Goal: Task Accomplishment & Management: Use online tool/utility

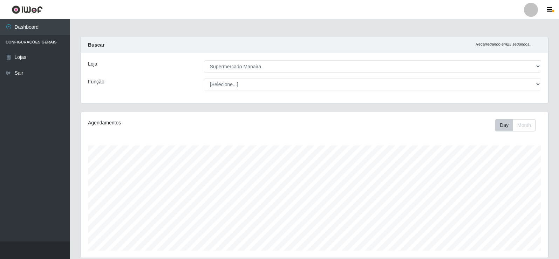
select select "443"
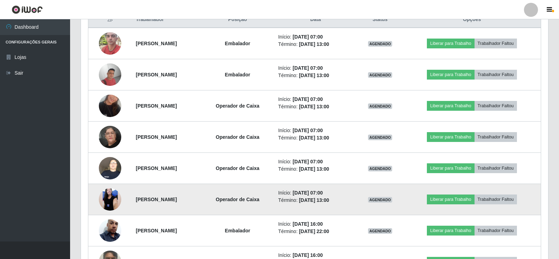
scroll to position [292, 0]
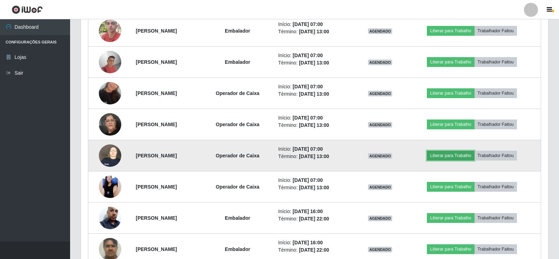
click at [458, 156] on button "Liberar para Trabalho" at bounding box center [450, 156] width 47 height 10
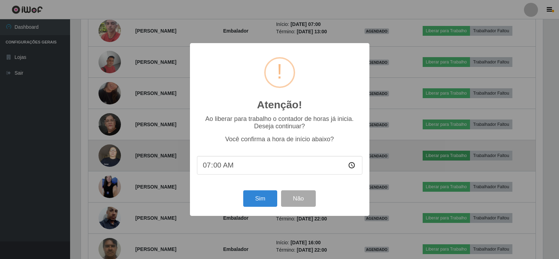
scroll to position [145, 464]
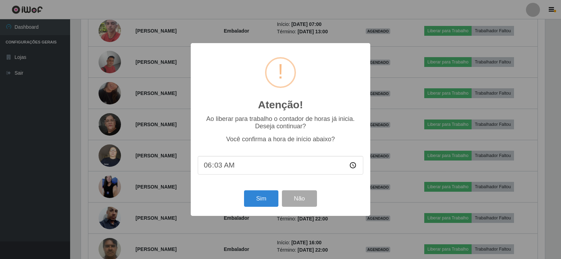
type input "06:39"
click at [267, 204] on button "Sim" at bounding box center [261, 198] width 34 height 16
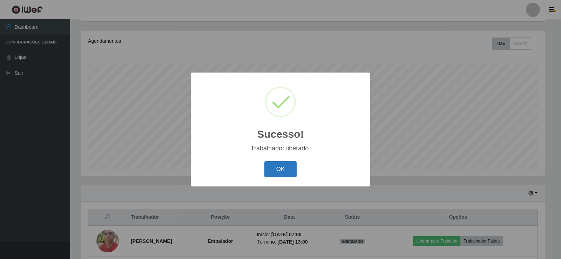
click at [274, 172] on button "OK" at bounding box center [280, 169] width 33 height 16
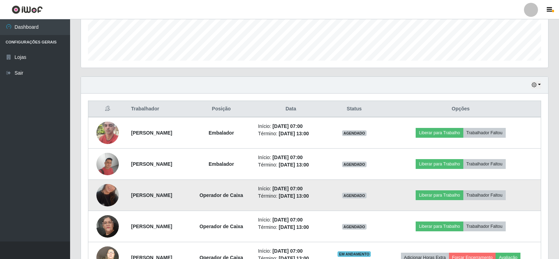
scroll to position [222, 0]
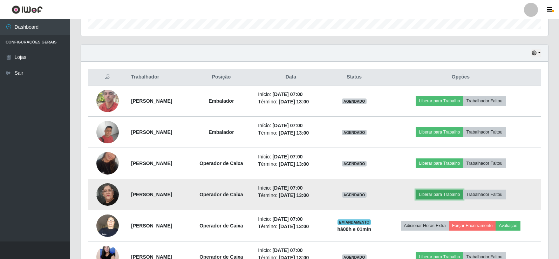
click at [451, 193] on button "Liberar para Trabalho" at bounding box center [439, 195] width 47 height 10
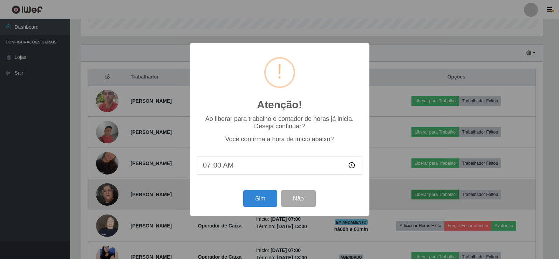
scroll to position [145, 464]
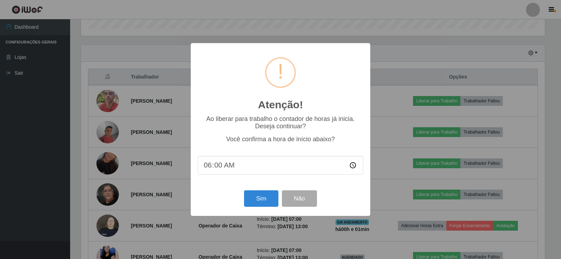
type input "06:04"
type input "06:39"
click at [261, 202] on button "Sim" at bounding box center [261, 198] width 34 height 16
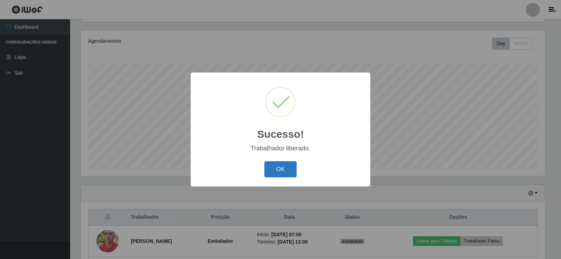
click at [280, 171] on button "OK" at bounding box center [280, 169] width 33 height 16
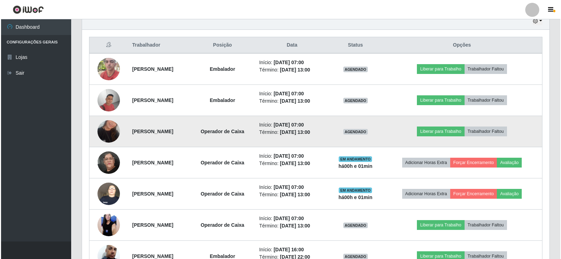
scroll to position [257, 0]
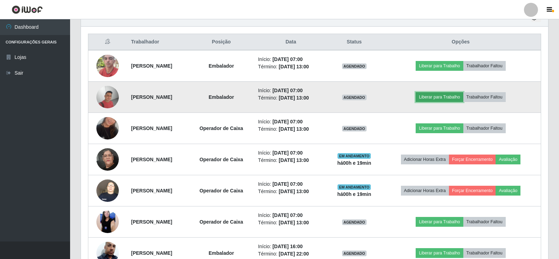
click at [456, 97] on button "Liberar para Trabalho" at bounding box center [439, 97] width 47 height 10
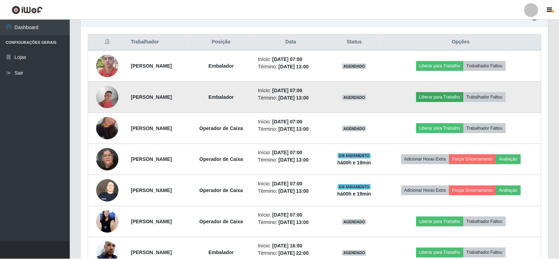
scroll to position [145, 464]
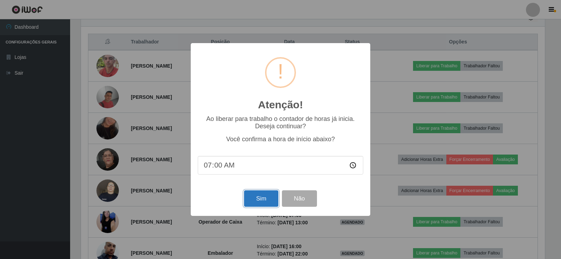
click at [264, 198] on button "Sim" at bounding box center [261, 198] width 34 height 16
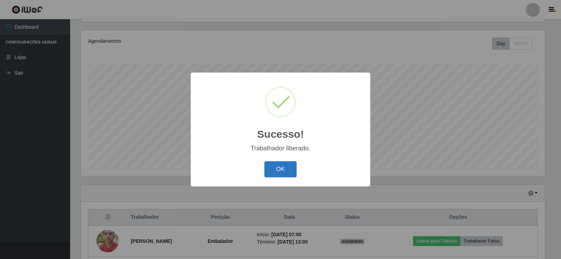
click at [282, 173] on button "OK" at bounding box center [280, 169] width 33 height 16
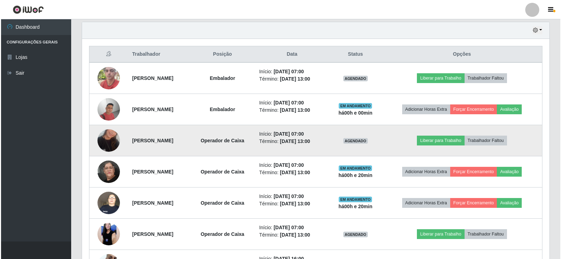
scroll to position [257, 0]
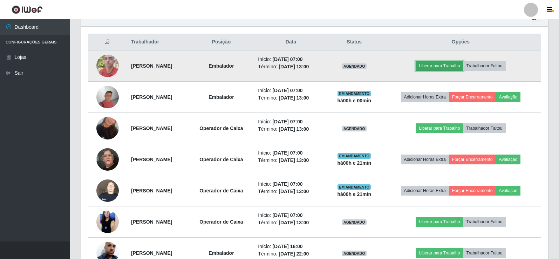
click at [449, 66] on button "Liberar para Trabalho" at bounding box center [439, 66] width 47 height 10
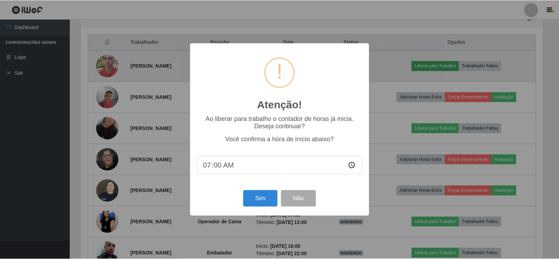
scroll to position [145, 464]
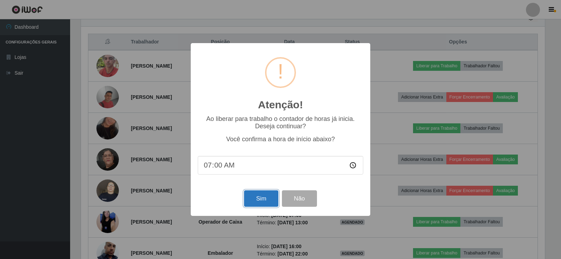
click at [265, 203] on button "Sim" at bounding box center [261, 198] width 34 height 16
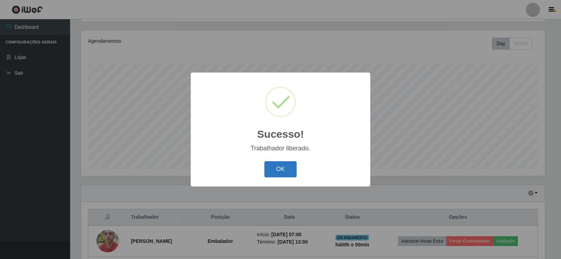
click at [279, 173] on button "OK" at bounding box center [280, 169] width 33 height 16
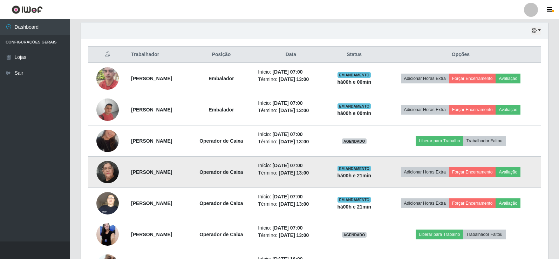
scroll to position [257, 0]
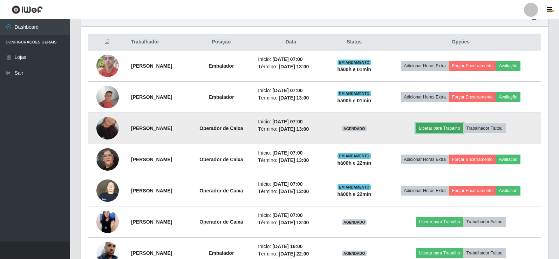
click at [445, 130] on button "Liberar para Trabalho" at bounding box center [439, 128] width 47 height 10
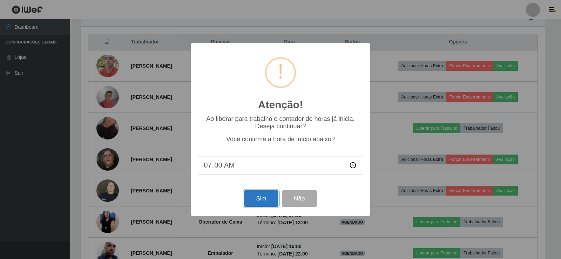
click at [258, 204] on button "Sim" at bounding box center [261, 198] width 34 height 16
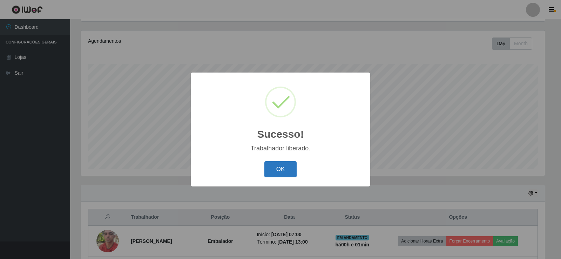
click at [282, 171] on button "OK" at bounding box center [280, 169] width 33 height 16
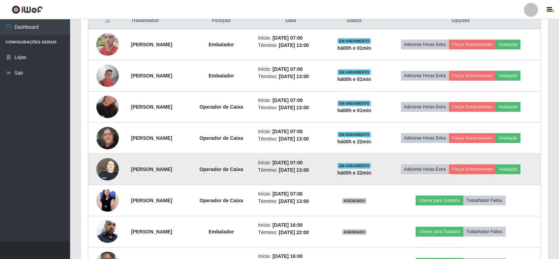
scroll to position [292, 0]
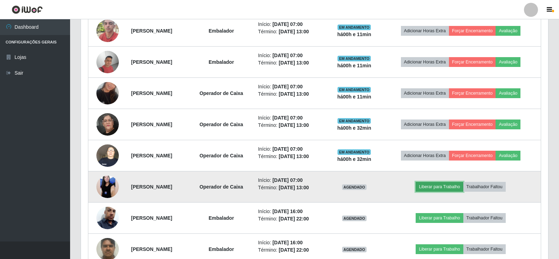
click at [460, 187] on button "Liberar para Trabalho" at bounding box center [439, 187] width 47 height 10
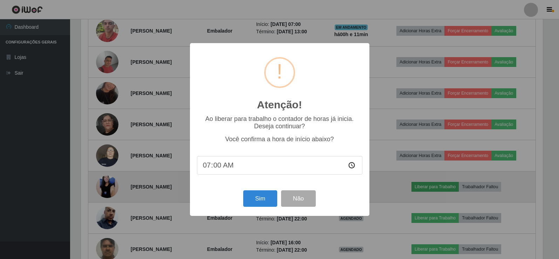
scroll to position [145, 464]
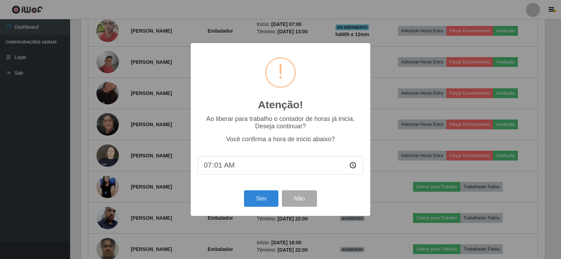
type input "07:11"
click at [257, 199] on button "Sim" at bounding box center [261, 198] width 34 height 16
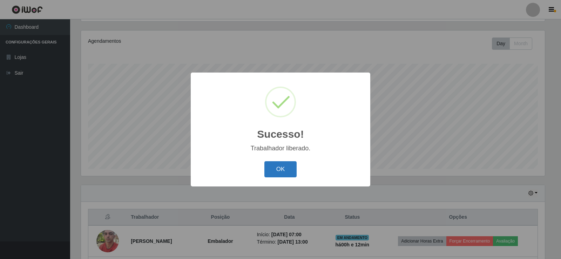
click at [283, 163] on button "OK" at bounding box center [280, 169] width 33 height 16
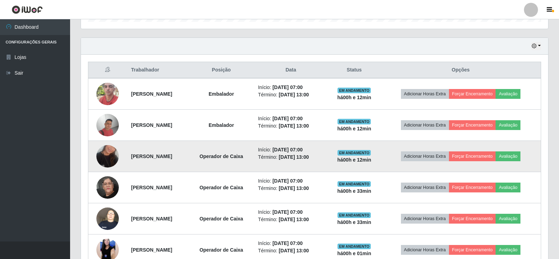
scroll to position [222, 0]
